Goal: Task Accomplishment & Management: Use online tool/utility

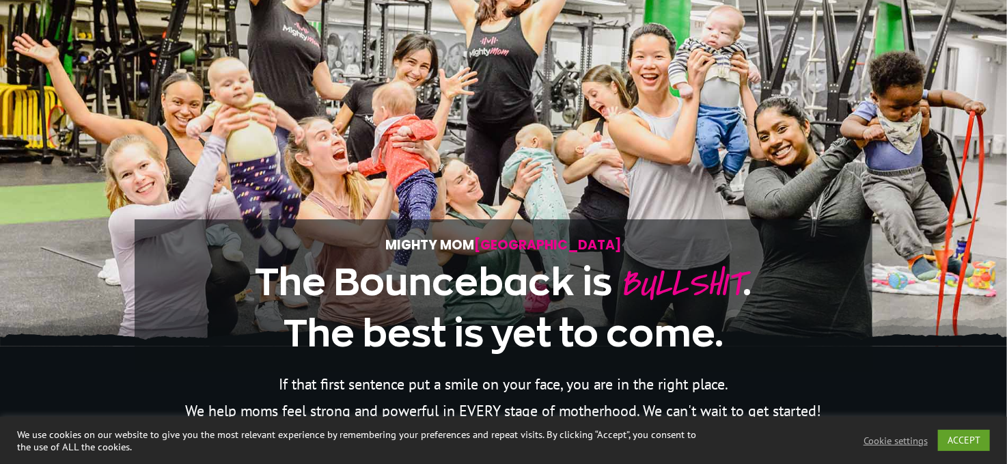
scroll to position [205, 0]
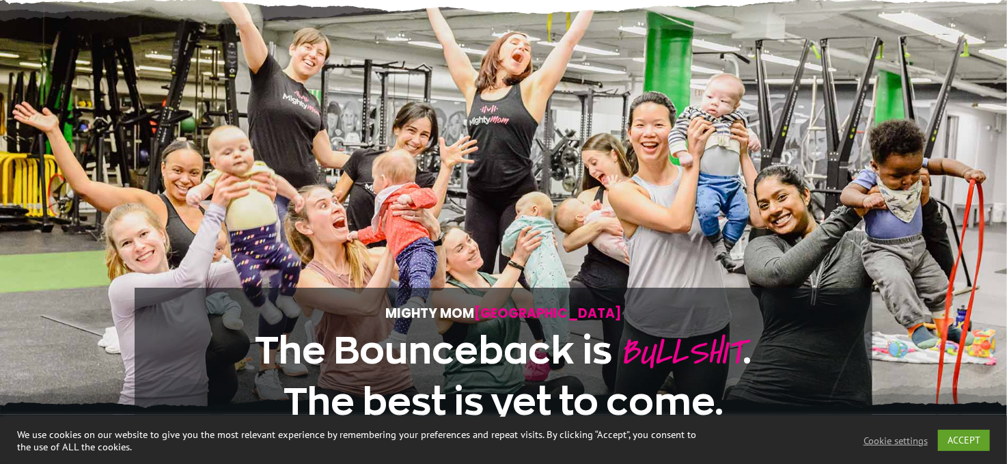
click at [317, 225] on div "Mighty Mom Toronto The Bounceback is BULLSHIT . The best is yet to come." at bounding box center [504, 216] width 738 height 383
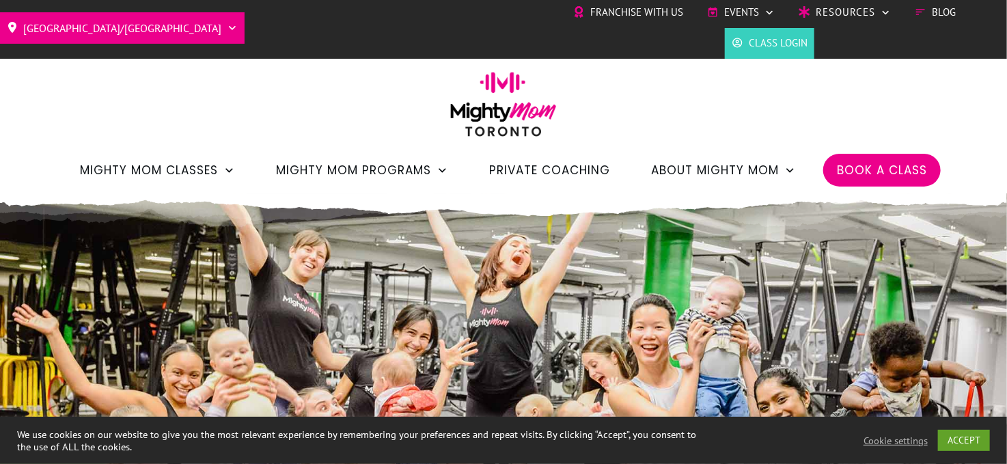
scroll to position [0, 0]
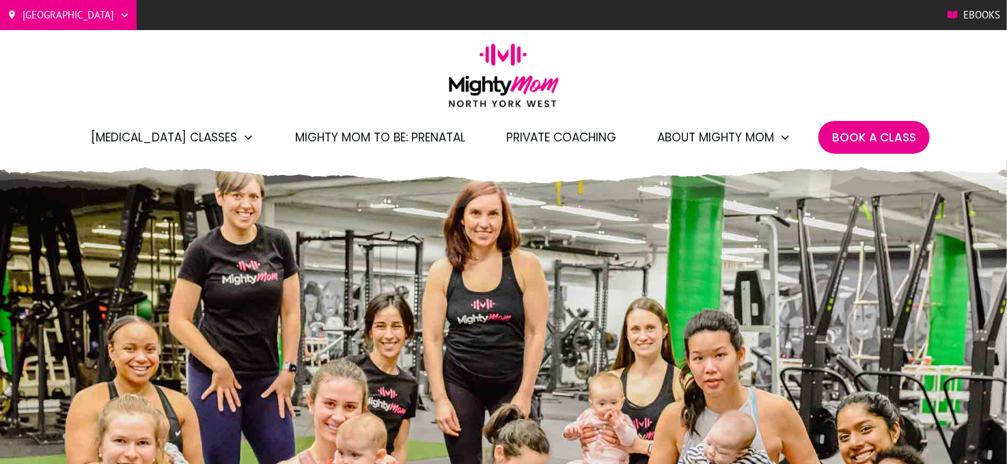
click at [153, 215] on span "Drop-In Classes" at bounding box center [181, 206] width 138 height 18
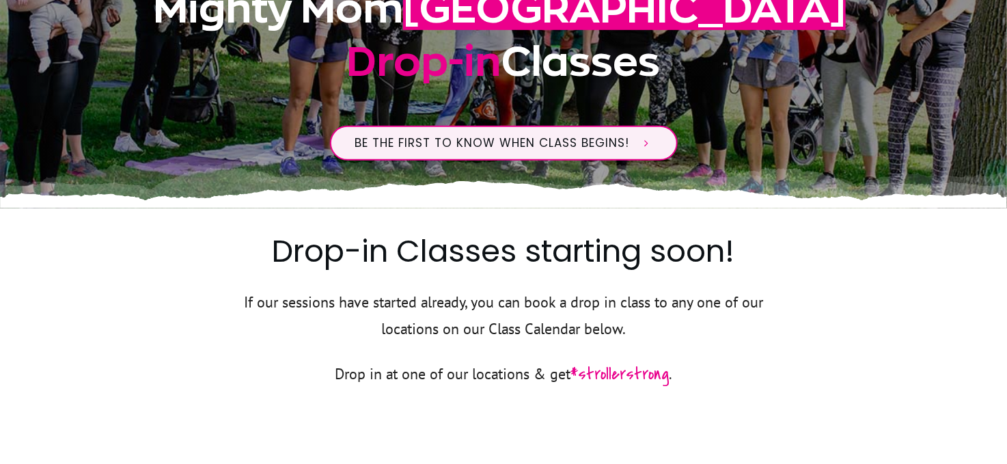
scroll to position [137, 0]
